Goal: Navigation & Orientation: Find specific page/section

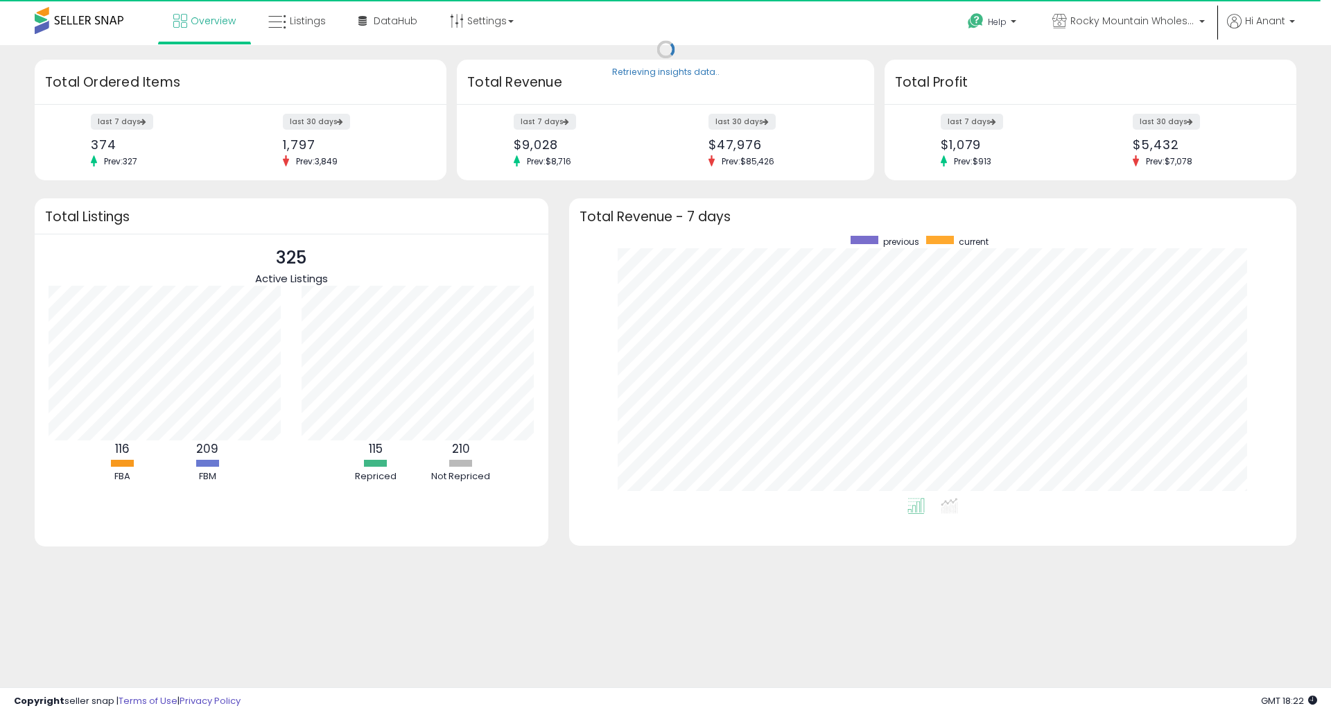
scroll to position [262, 700]
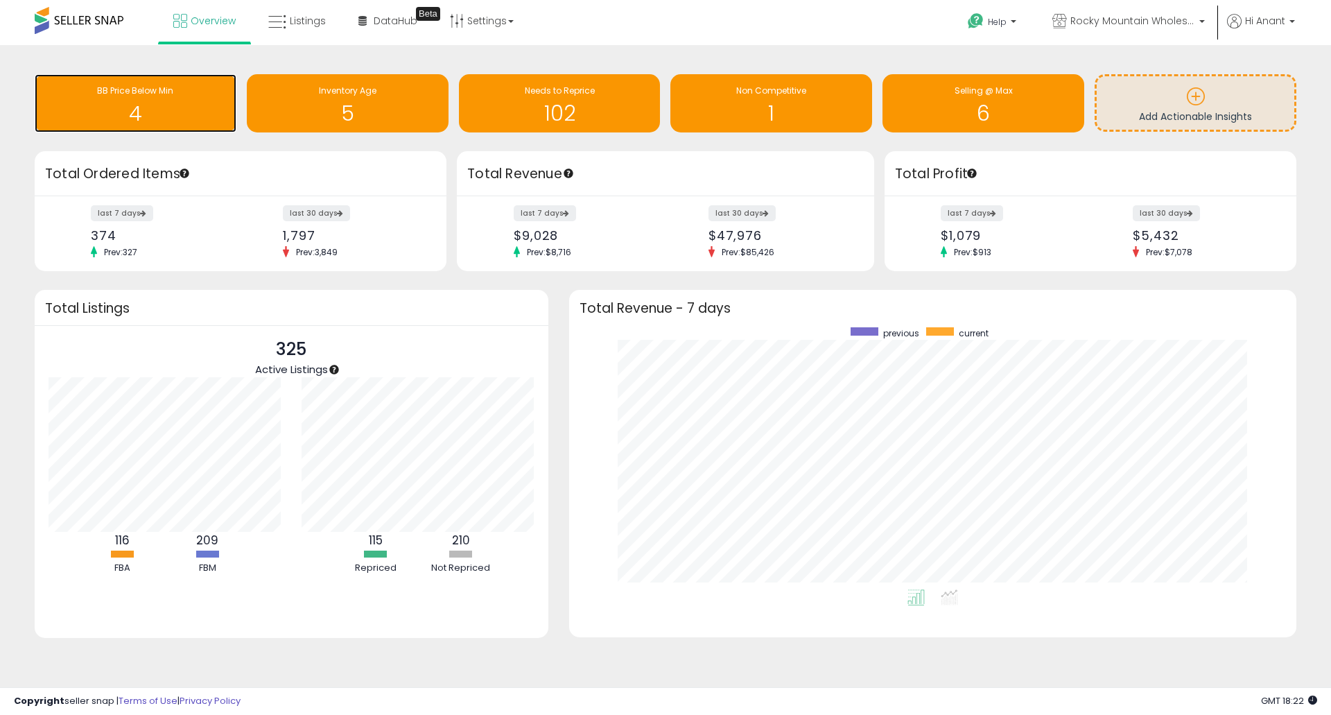
click at [99, 89] on span "BB Price Below Min" at bounding box center [135, 91] width 76 height 12
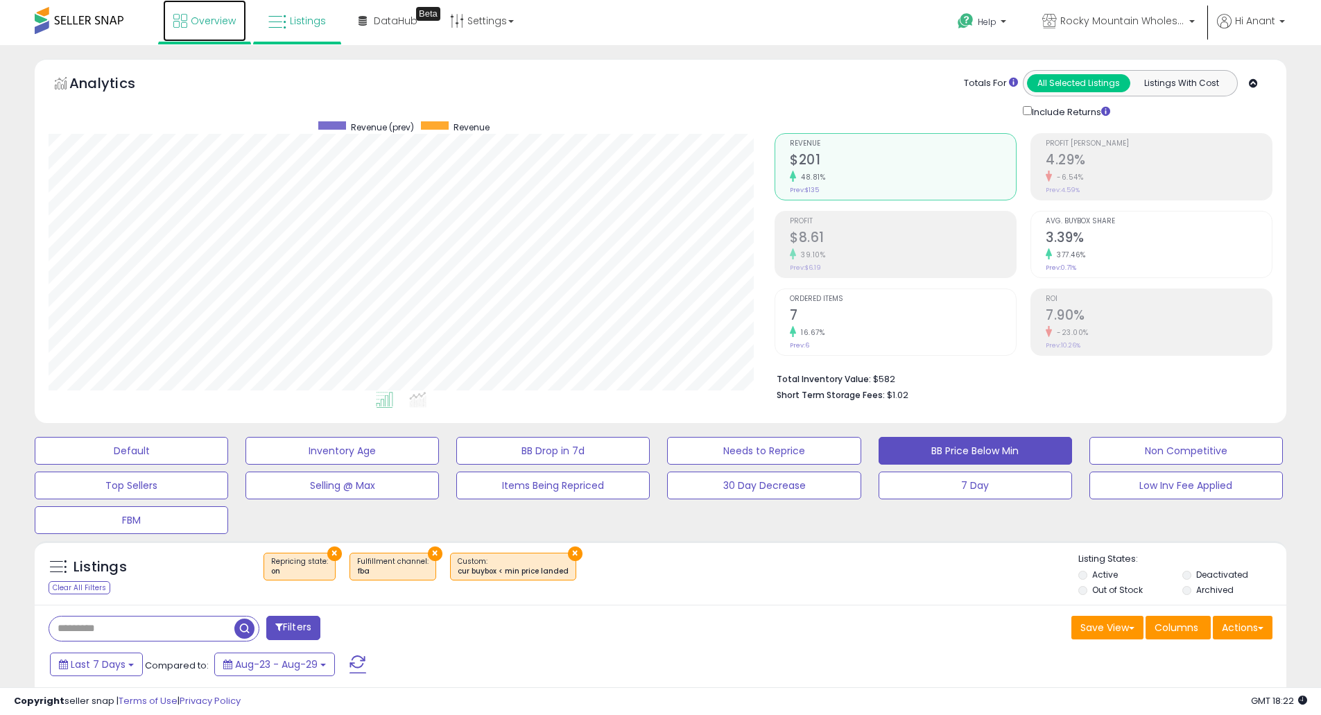
click at [175, 31] on link "Overview" at bounding box center [204, 21] width 83 height 42
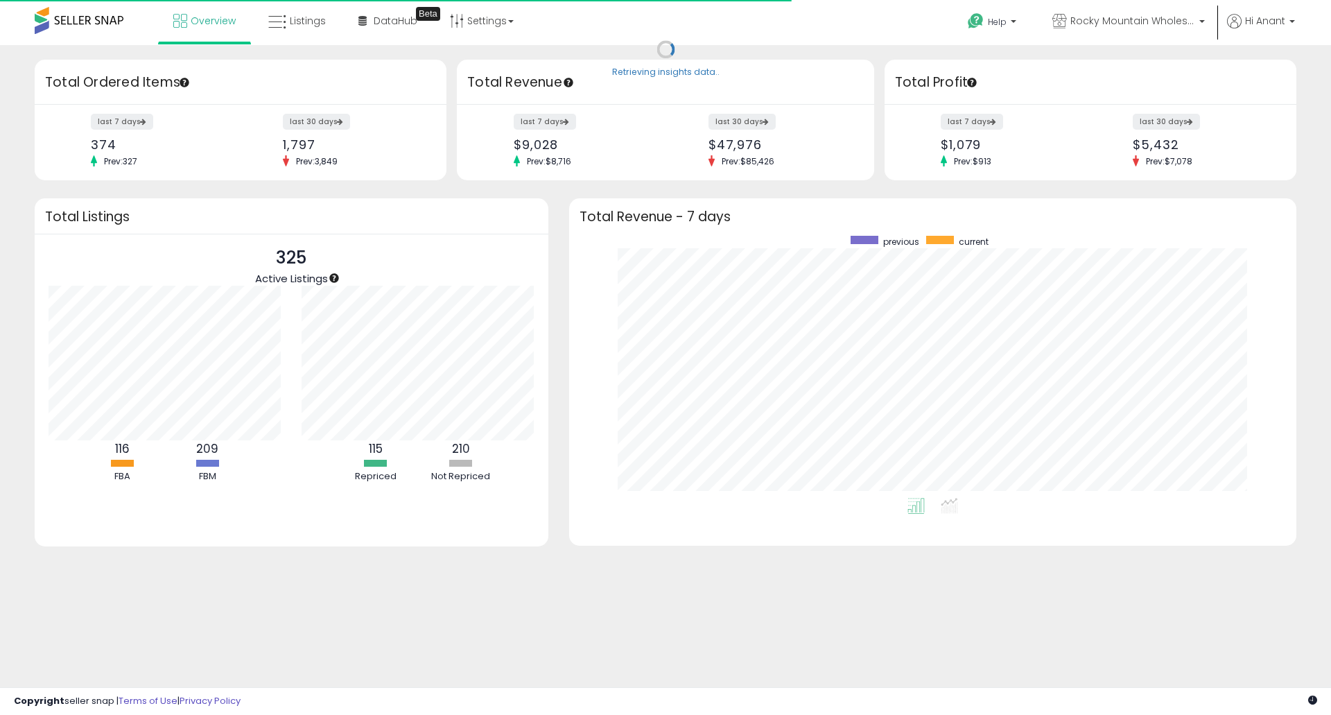
scroll to position [262, 700]
